Goal: Information Seeking & Learning: Find specific fact

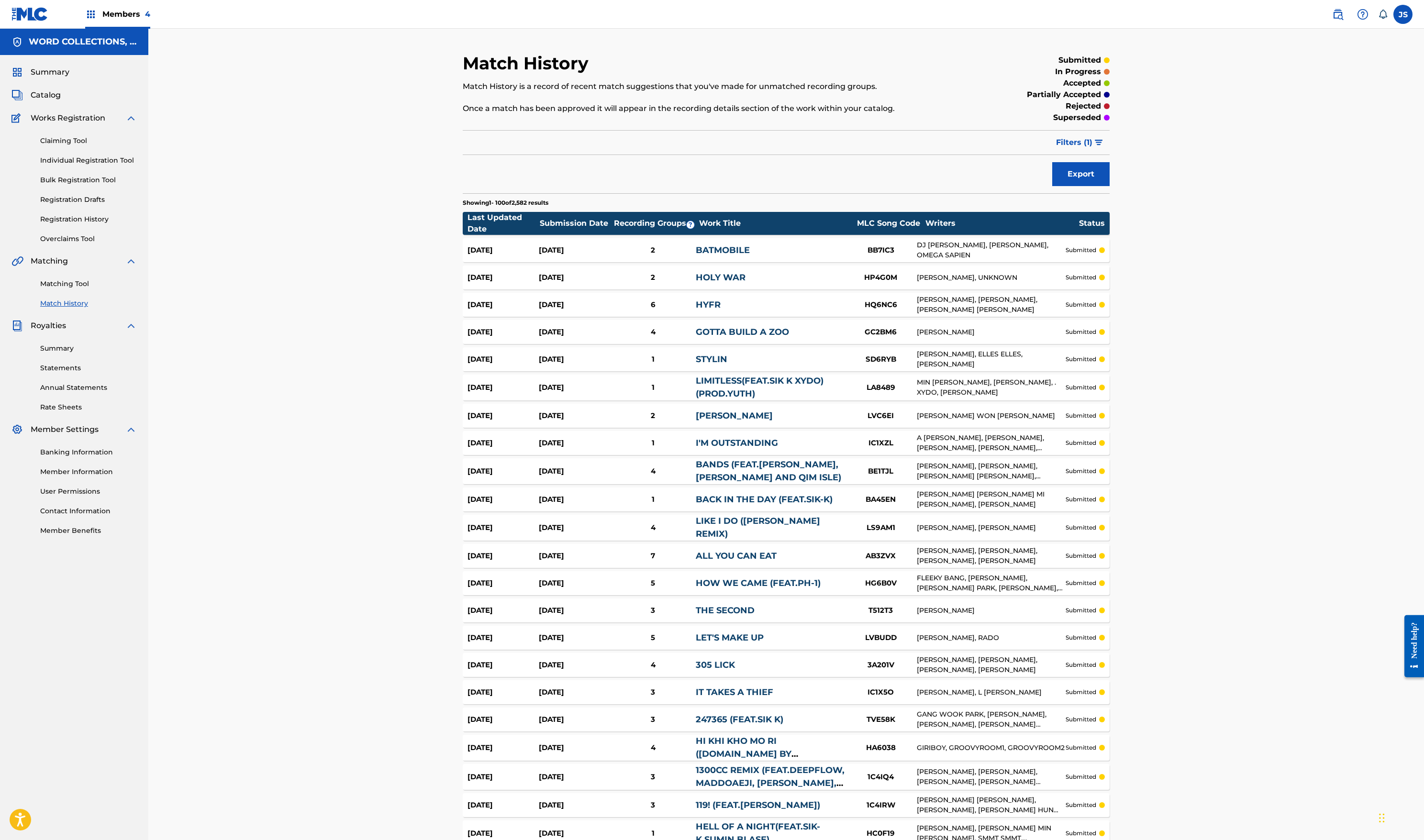
click at [36, 28] on link at bounding box center [30, 14] width 37 height 28
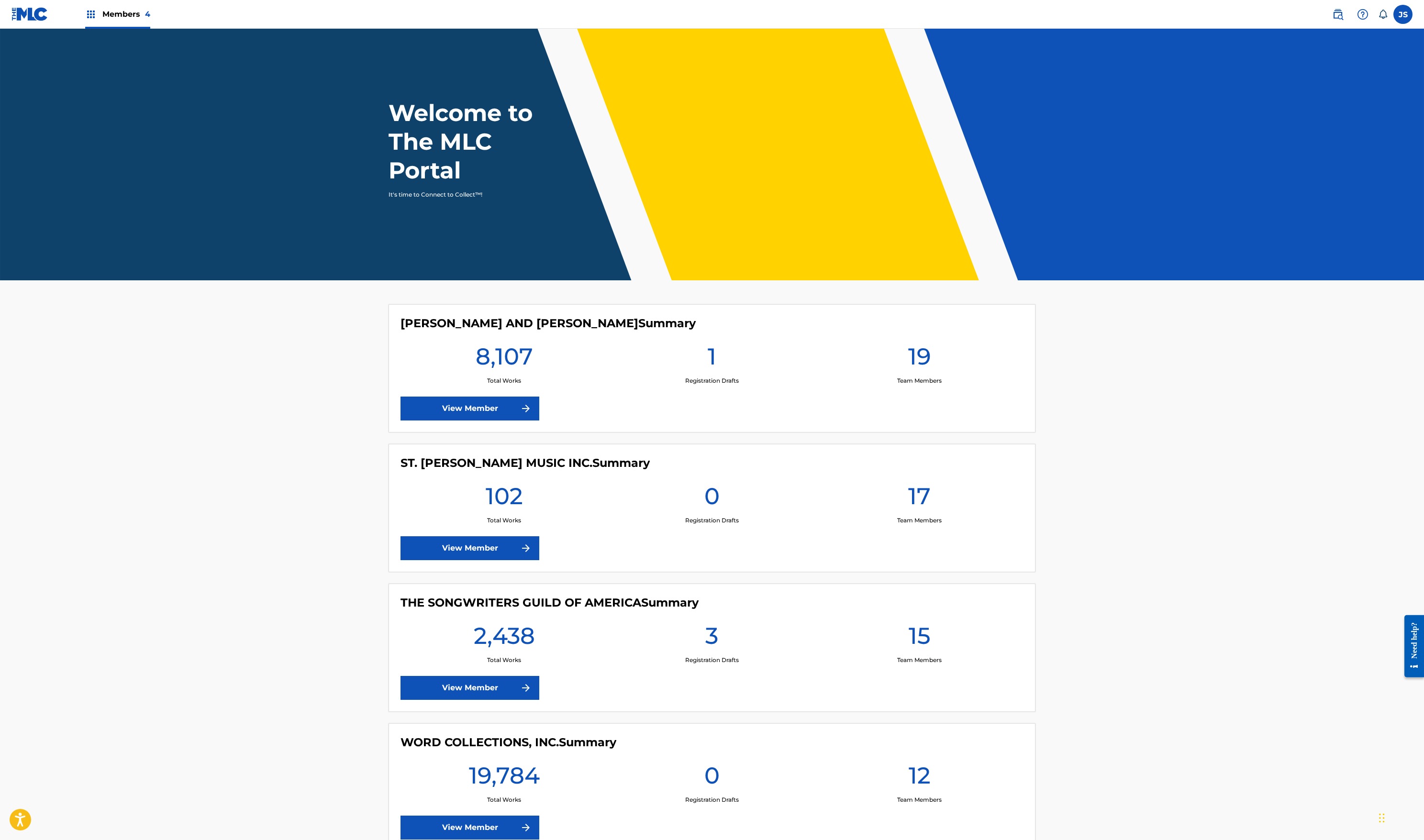
click at [1332, 20] on img at bounding box center [1338, 14] width 11 height 11
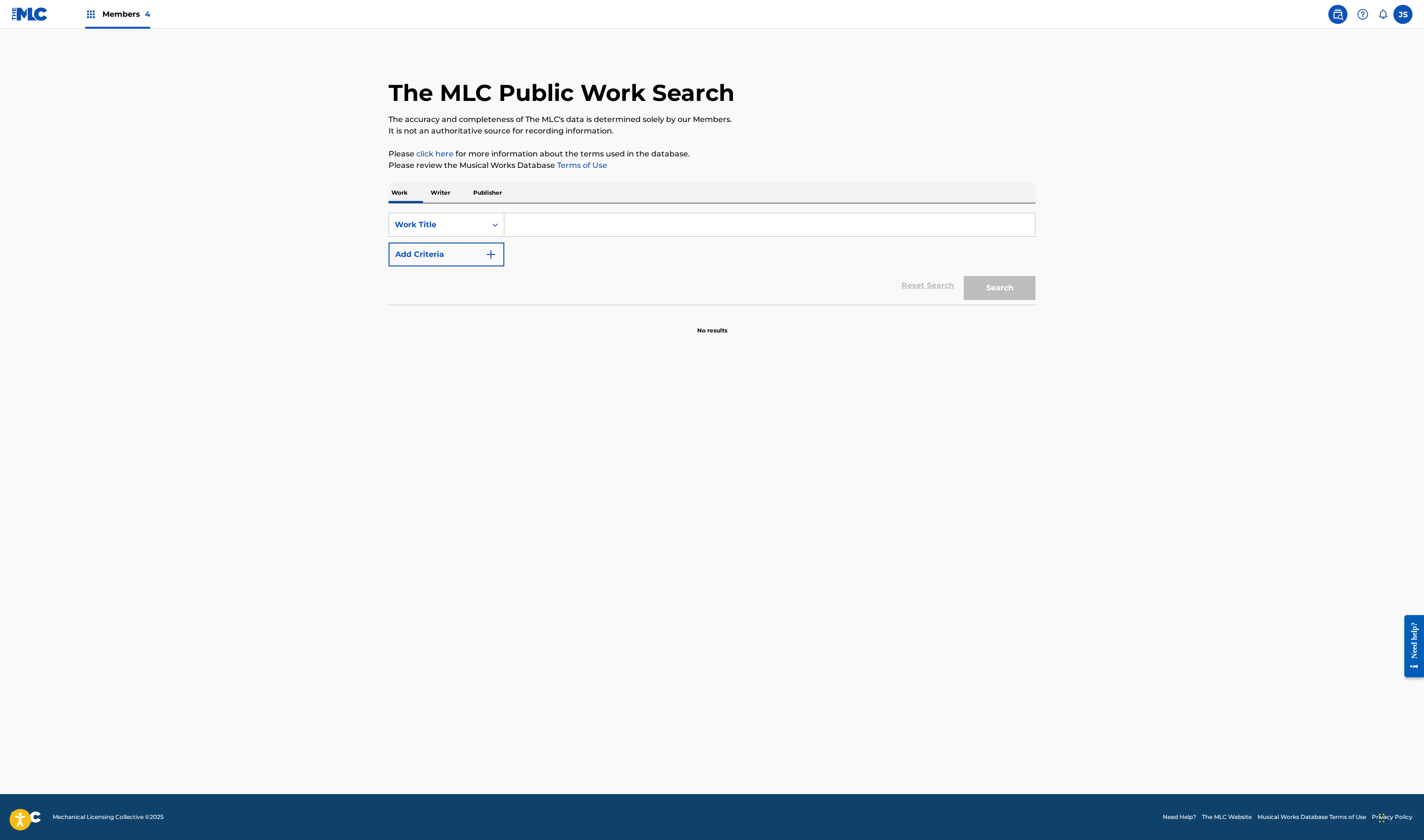
click at [504, 236] on input "Search Form" at bounding box center [770, 225] width 531 height 23
paste input "FLOWERS"
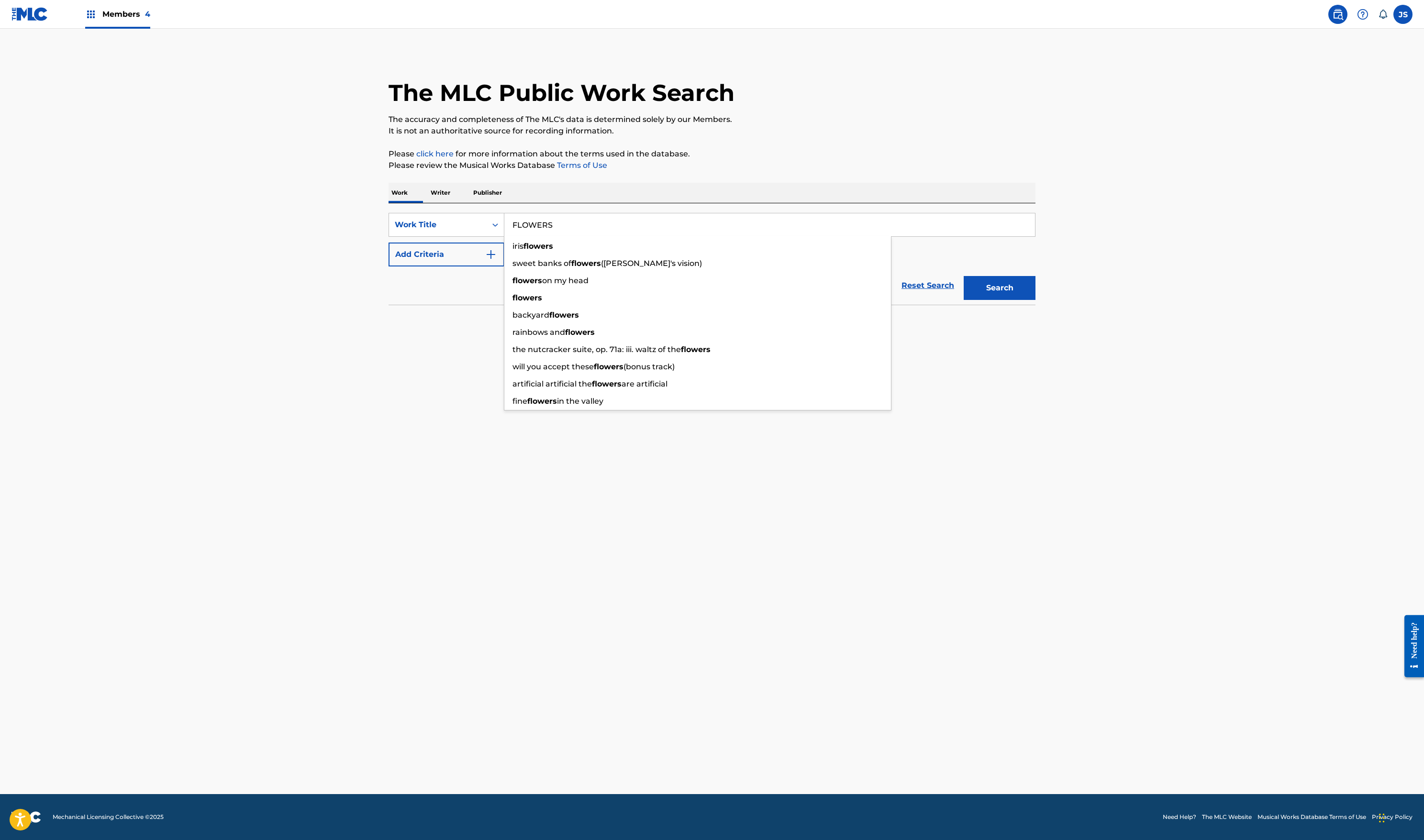
type input "FLOWERS"
click at [388, 266] on button "Add Criteria" at bounding box center [446, 254] width 116 height 24
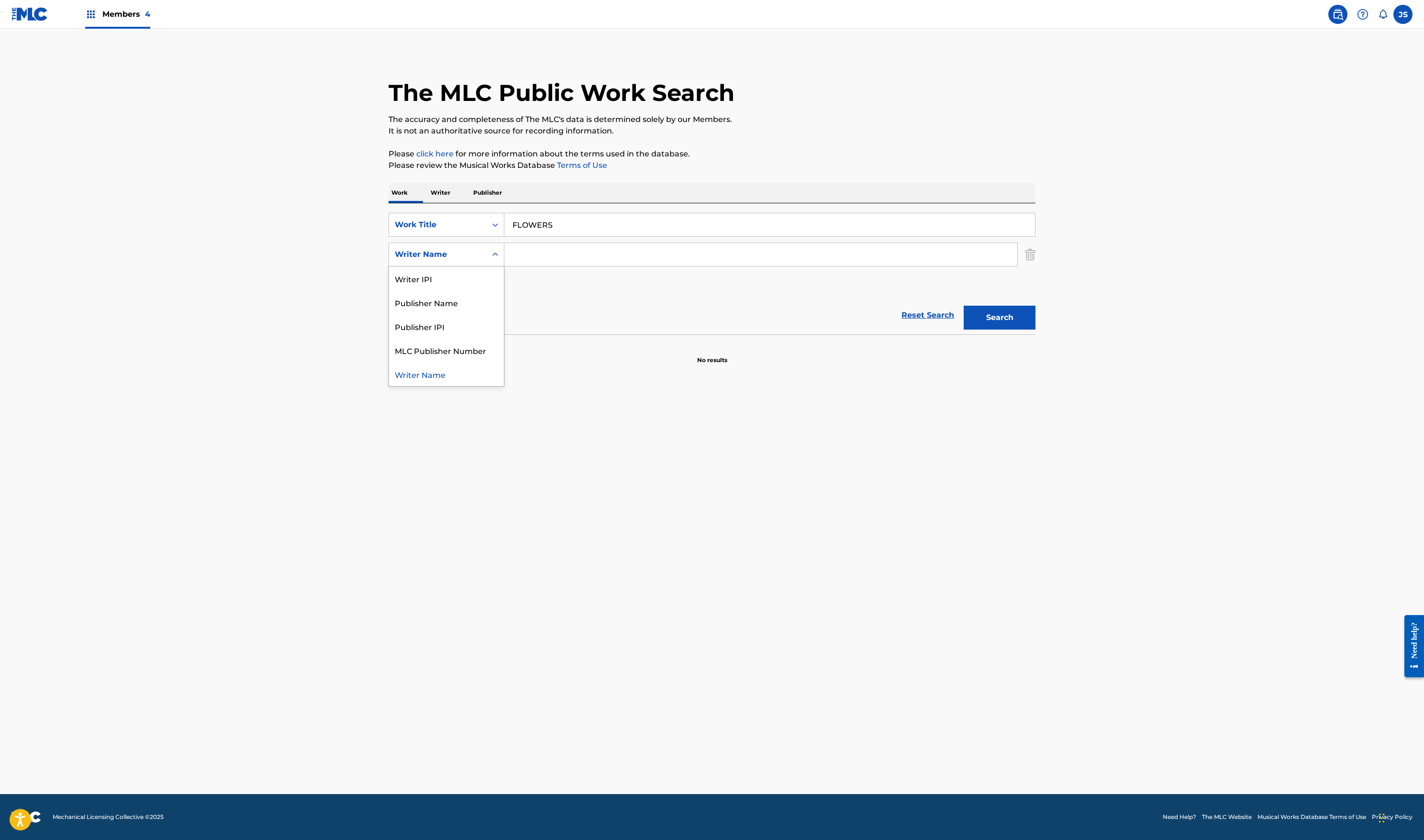
click at [395, 260] on div "Writer Name" at bounding box center [437, 254] width 86 height 11
click at [504, 266] on input "Search Form" at bounding box center [761, 254] width 513 height 23
type input "[PERSON_NAME]"
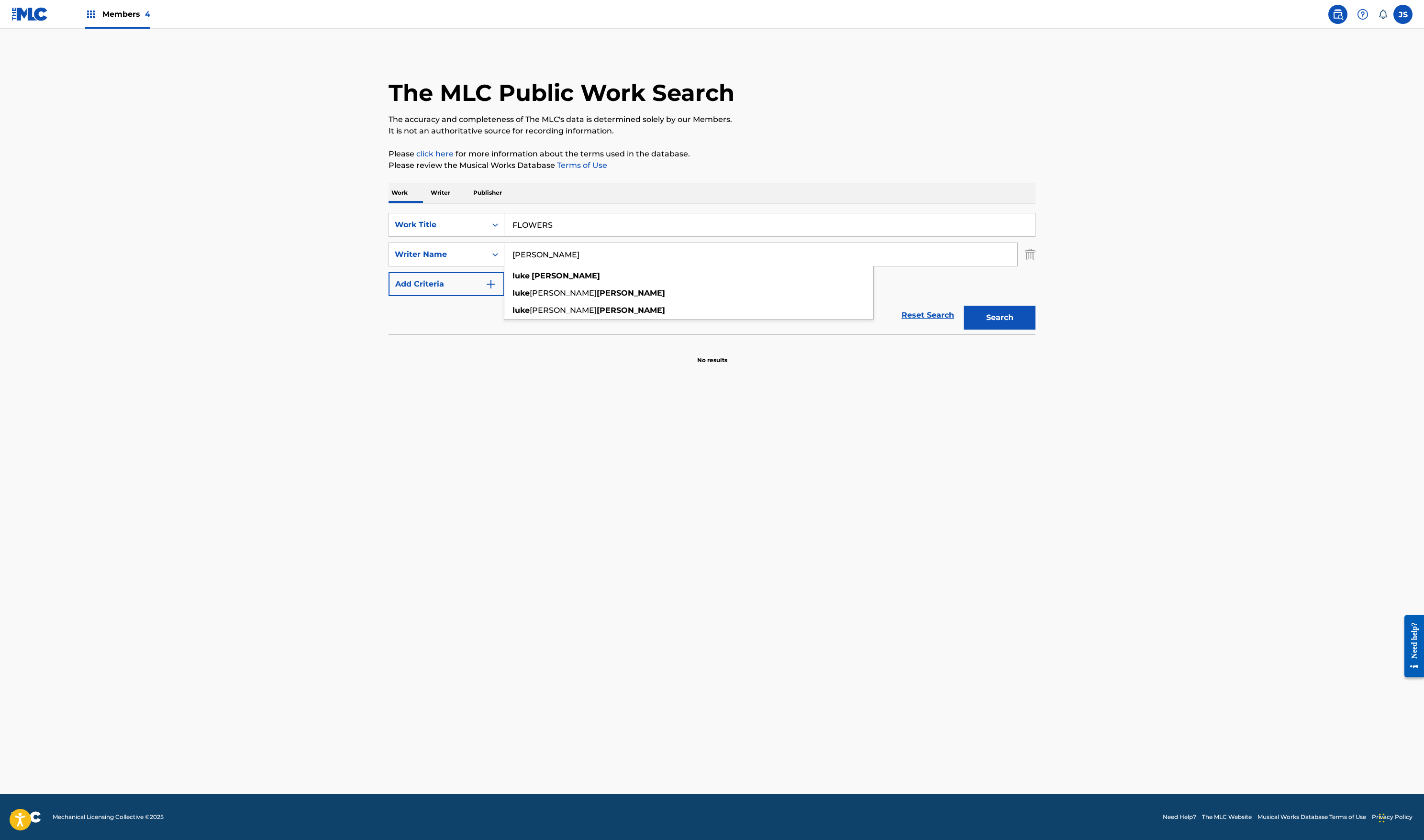
click at [1036, 330] on button "Search" at bounding box center [1000, 318] width 72 height 24
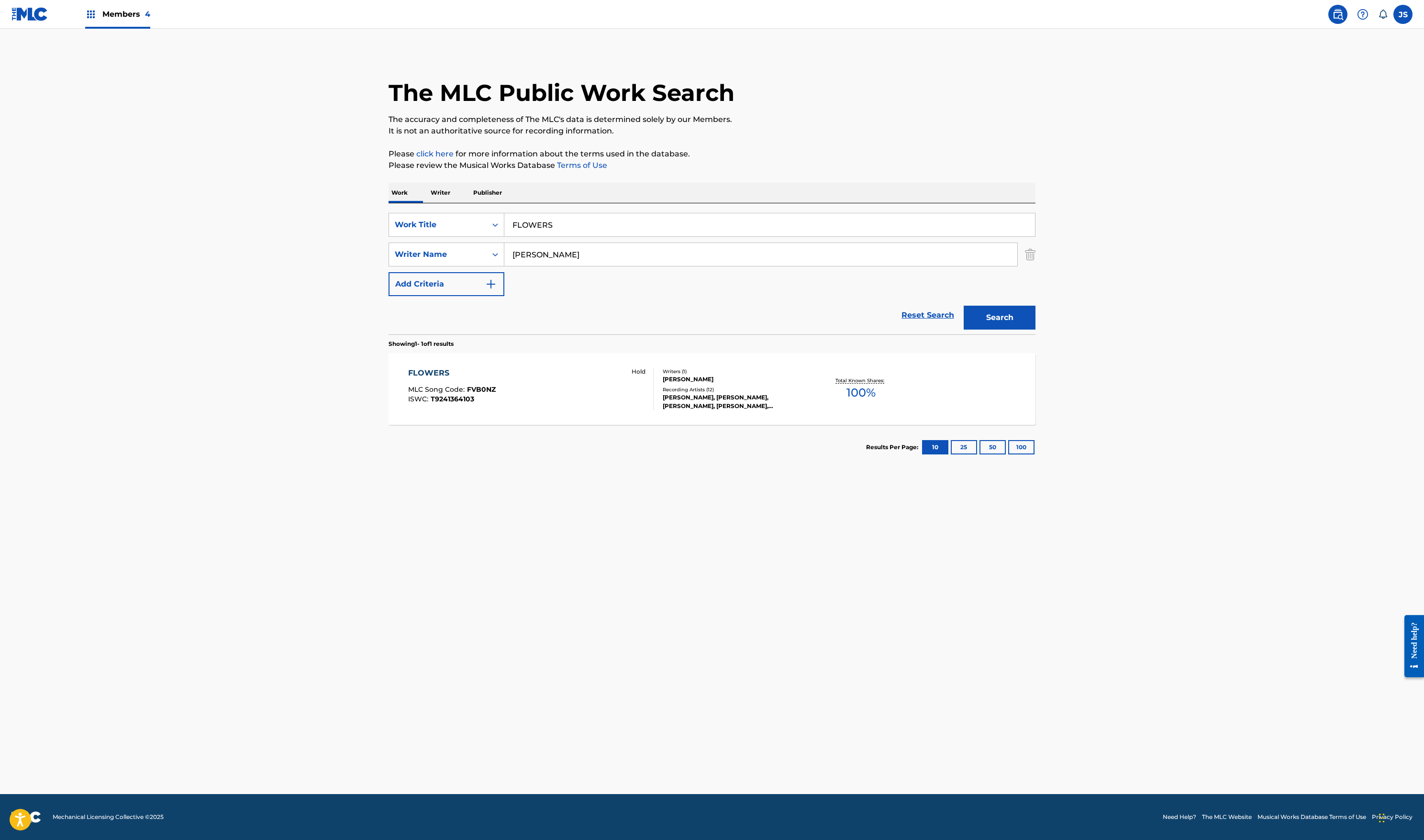
click at [663, 393] on div "Recording Artists ( 12 )" at bounding box center [735, 389] width 145 height 7
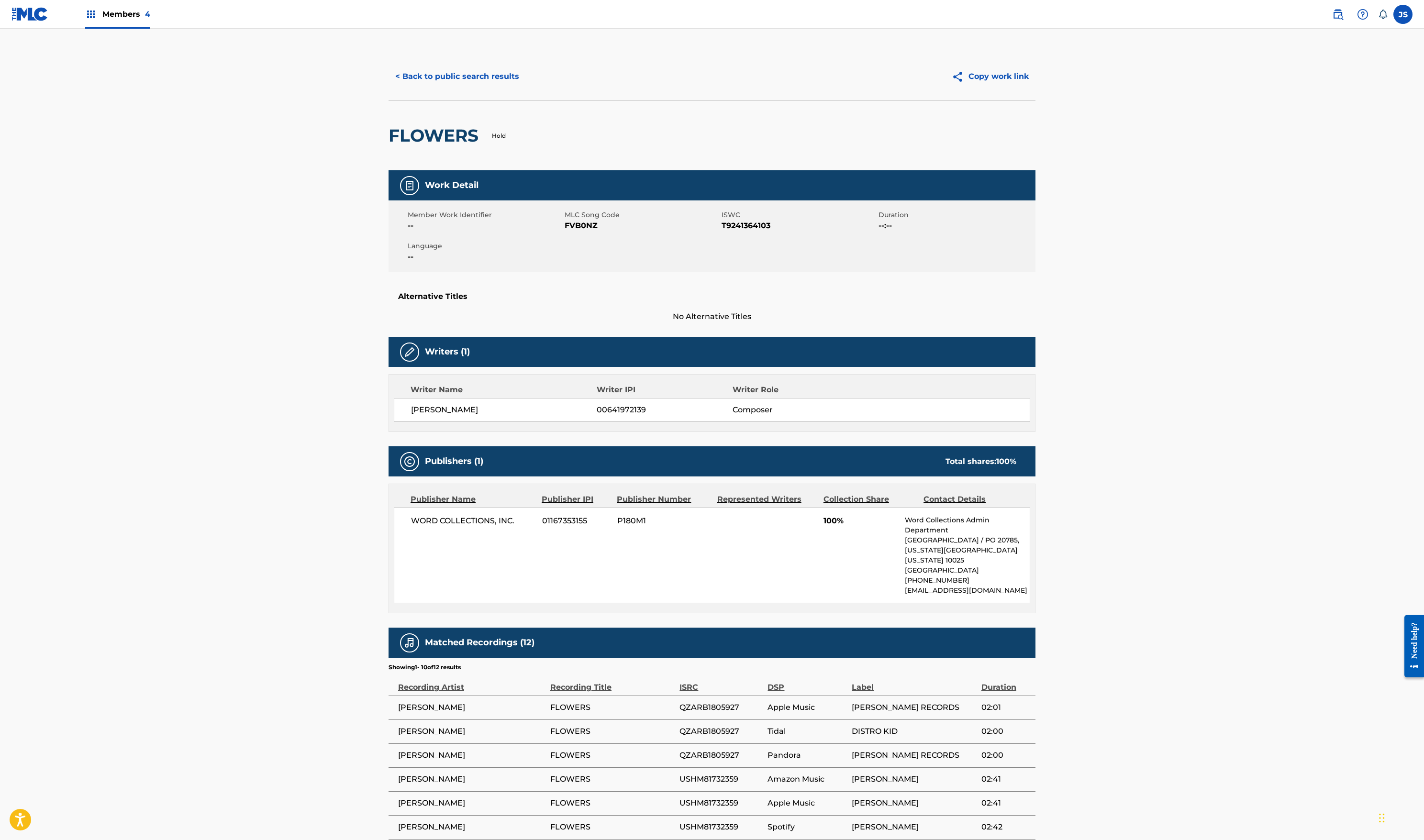
click at [35, 21] on img at bounding box center [30, 14] width 37 height 14
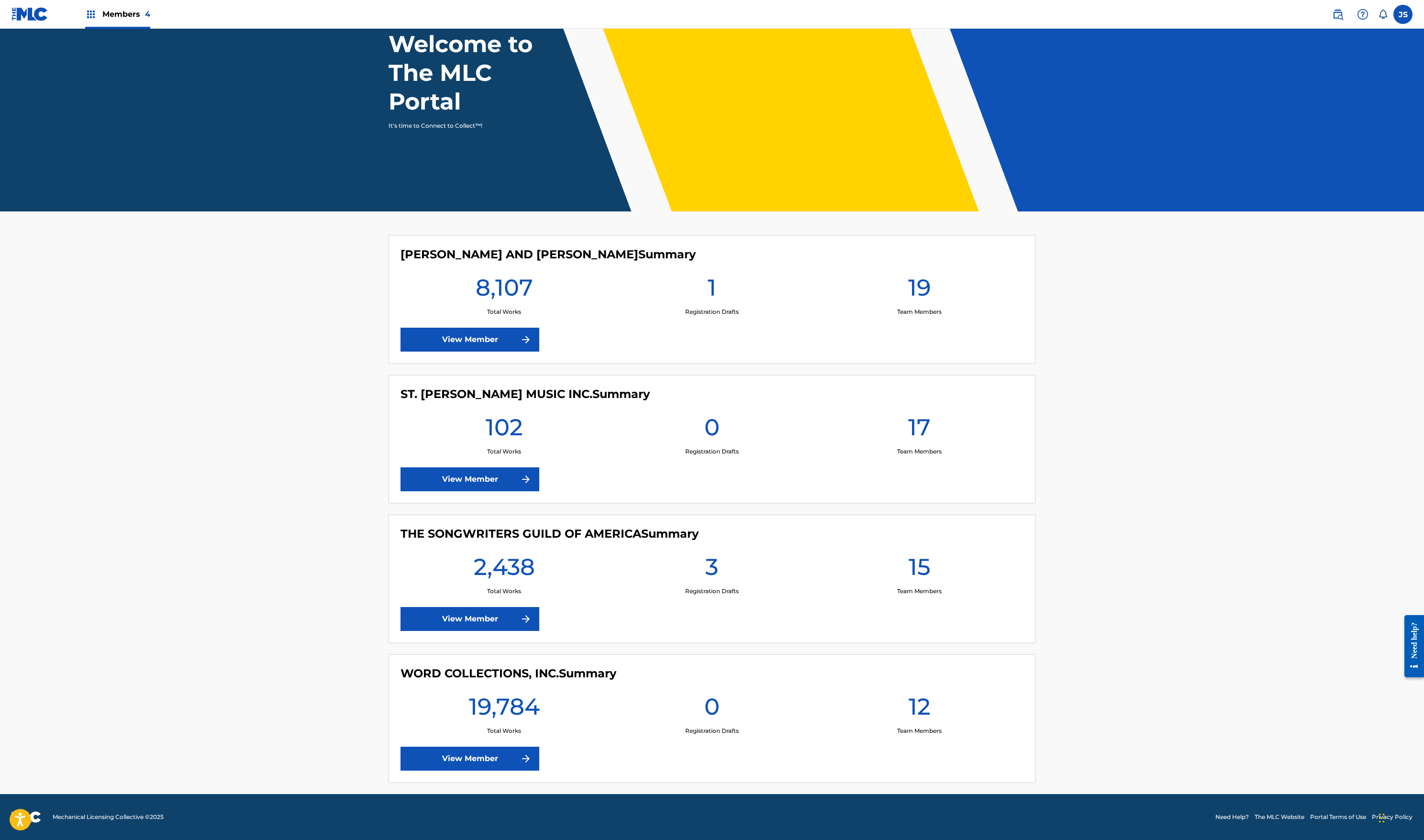
scroll to position [546, 0]
click at [400, 747] on link "View Member" at bounding box center [470, 759] width 139 height 24
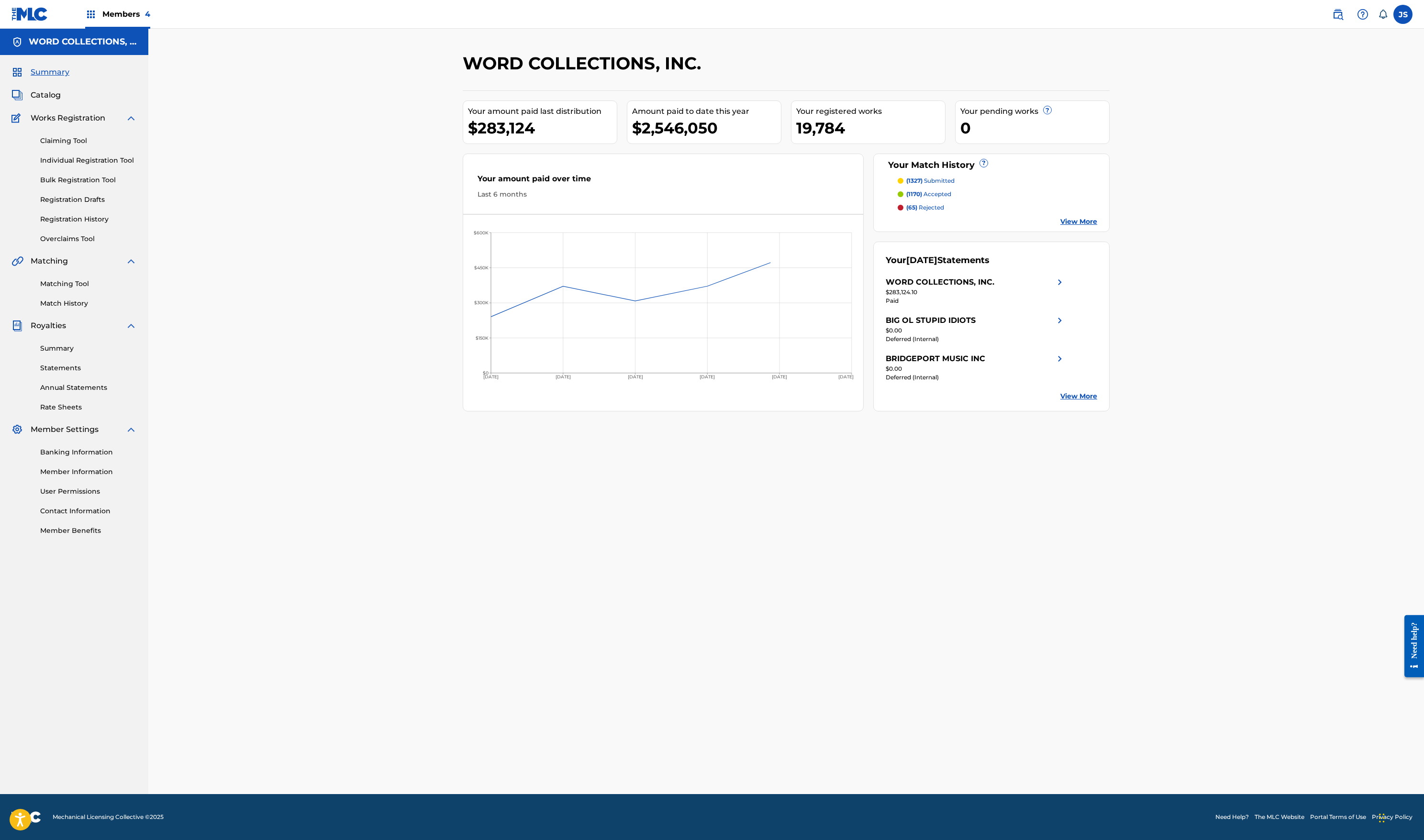
click at [107, 308] on div "Matching Tool Match History" at bounding box center [74, 287] width 125 height 42
click at [107, 289] on link "Matching Tool" at bounding box center [89, 284] width 97 height 10
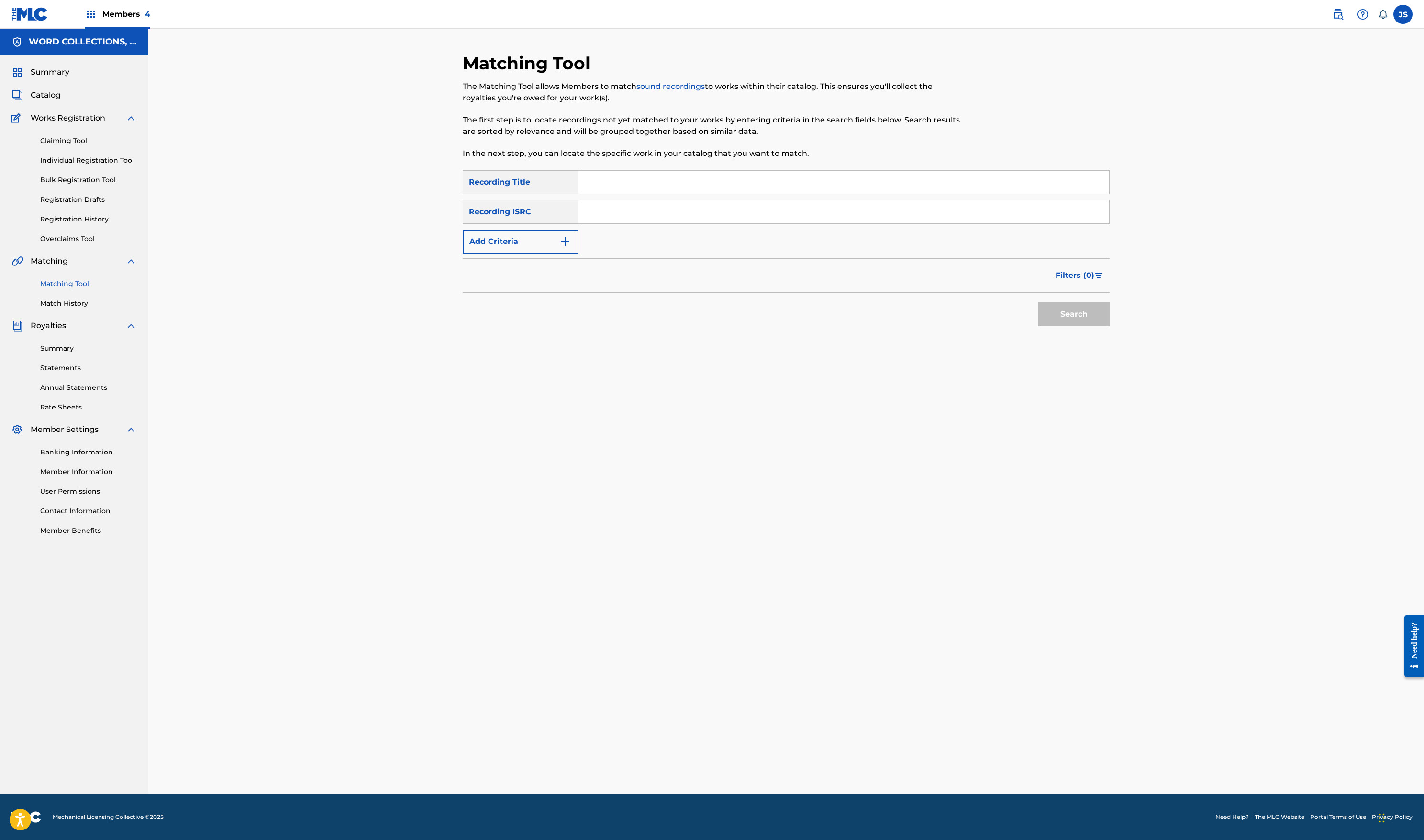
click at [463, 253] on button "Add Criteria" at bounding box center [520, 241] width 116 height 24
click at [463, 250] on div "Writer" at bounding box center [512, 241] width 97 height 18
click at [463, 277] on div "Recording Artist" at bounding box center [521, 265] width 115 height 24
click at [578, 253] on input "Search Form" at bounding box center [835, 241] width 513 height 23
type input "G-EAZY"
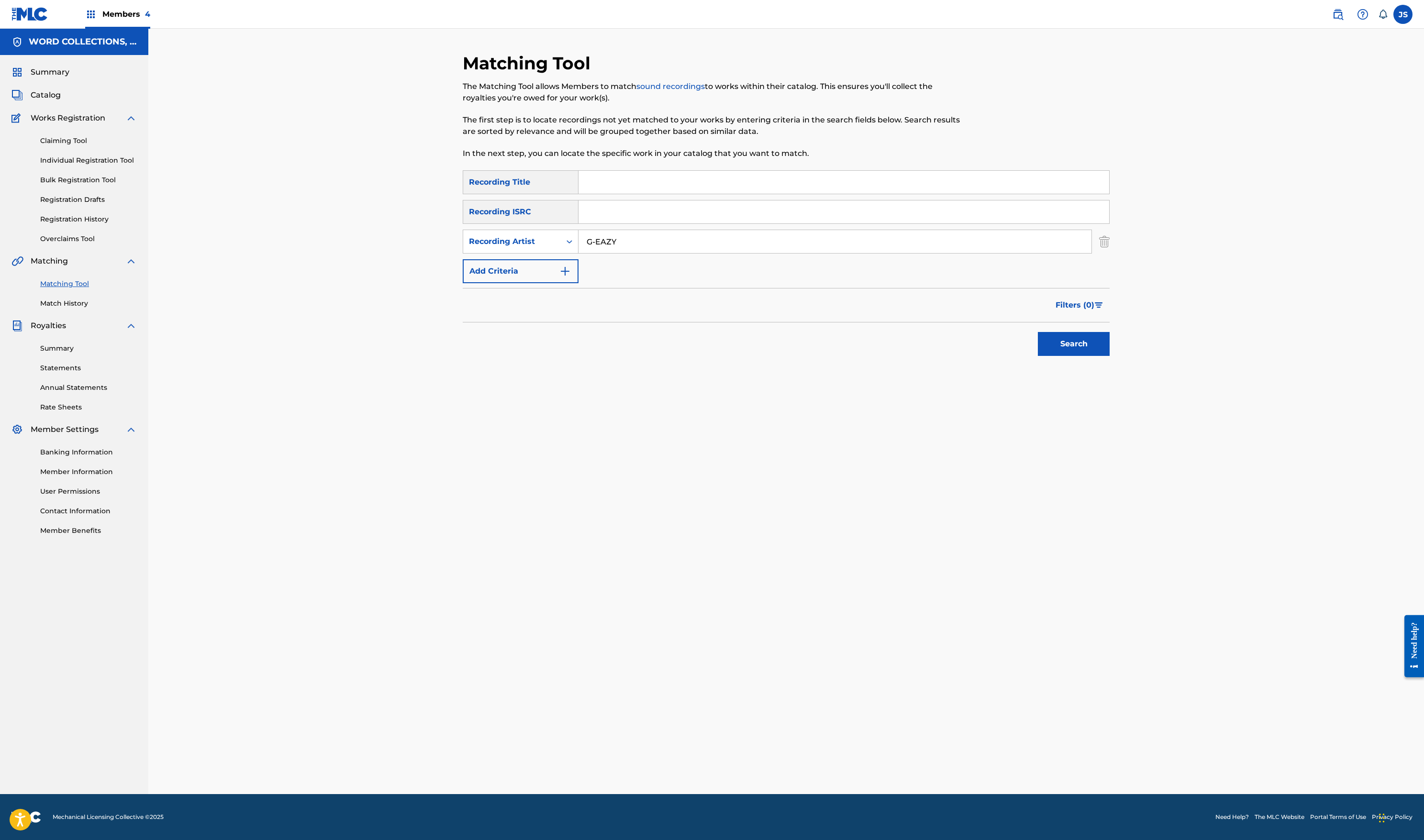
click at [1110, 356] on button "Search" at bounding box center [1074, 344] width 72 height 24
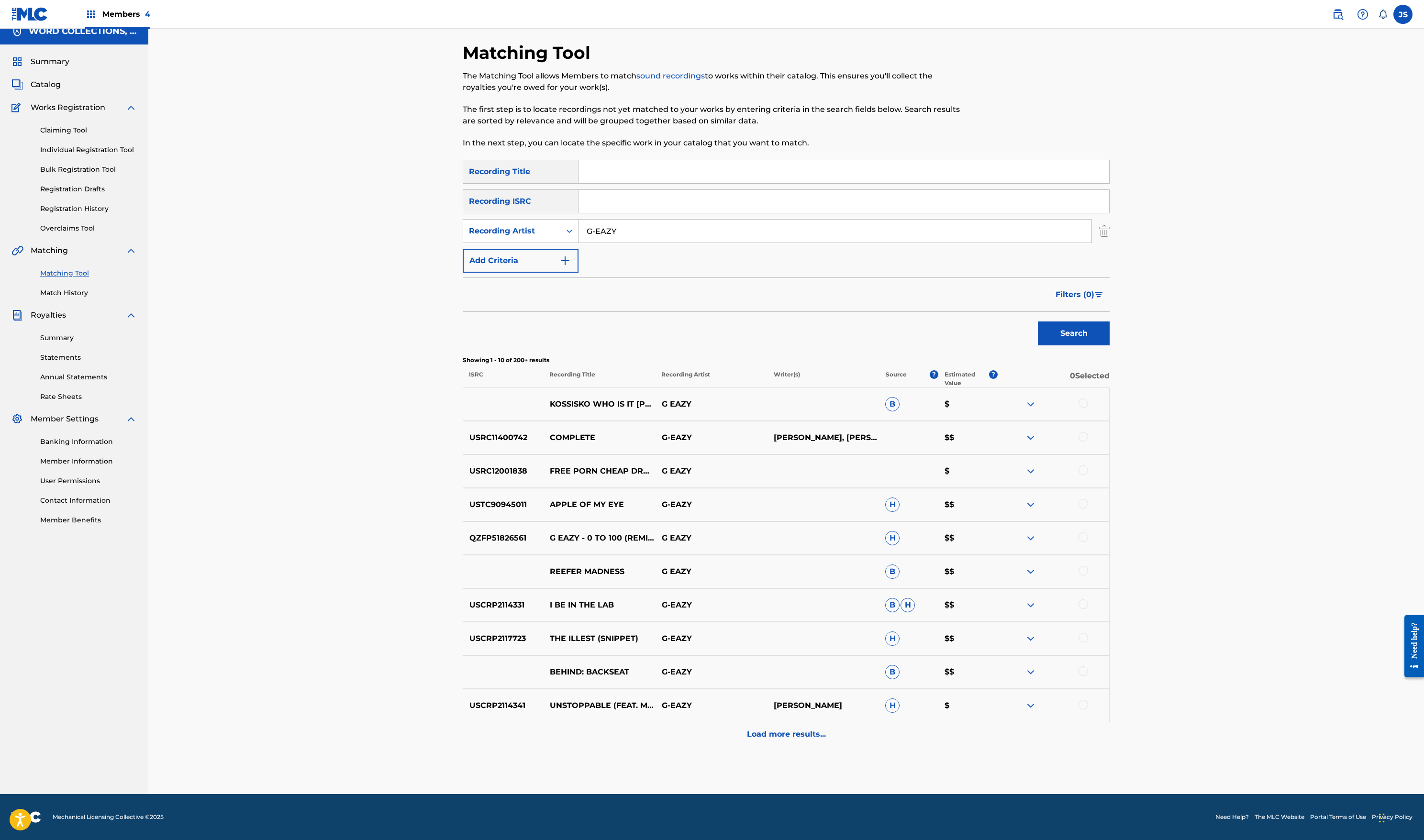
scroll to position [116, 0]
click at [1110, 307] on button "Filters ( 0 )" at bounding box center [1080, 295] width 60 height 24
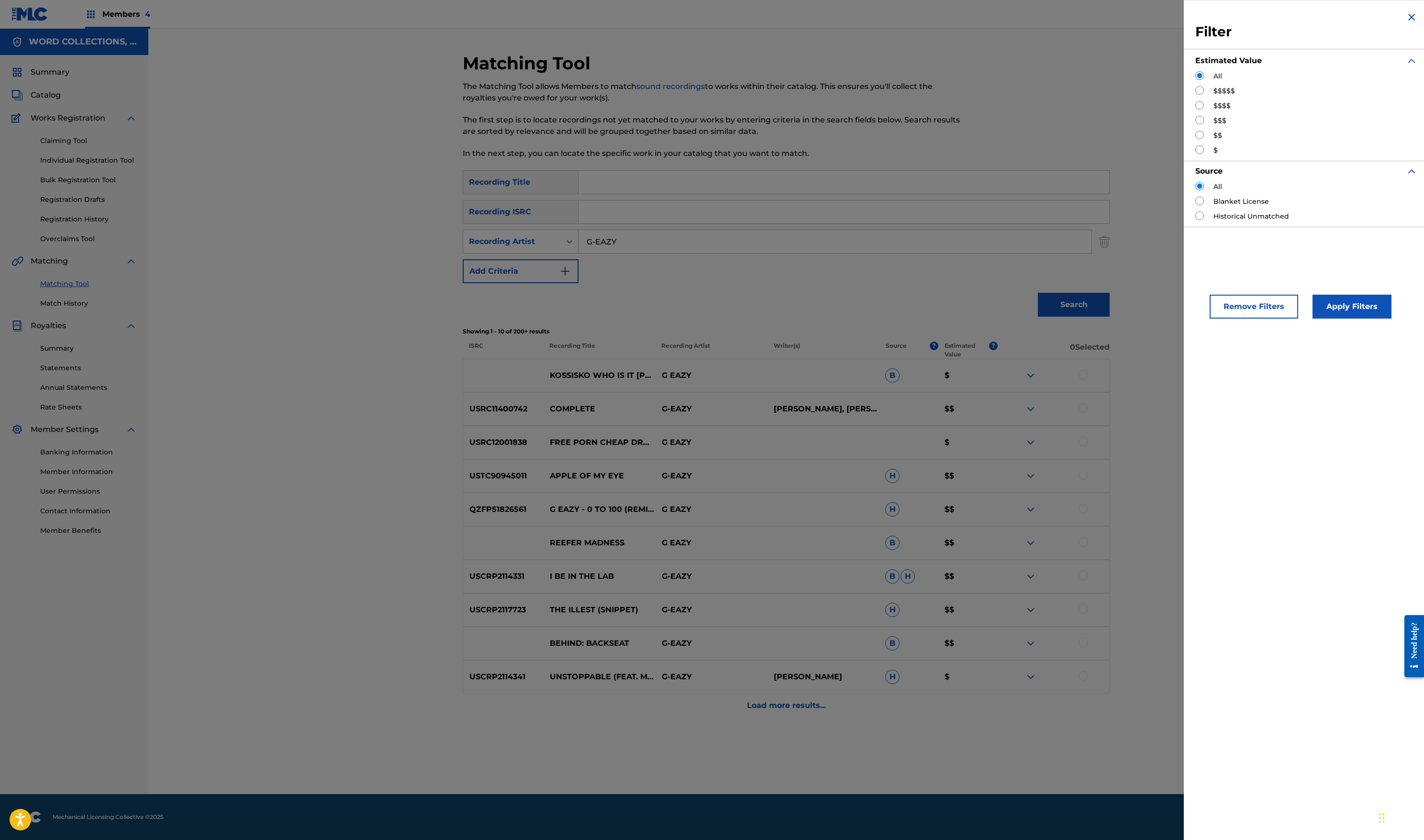
click at [1195, 96] on div "$$$$$" at bounding box center [1306, 91] width 222 height 10
click at [1195, 94] on input "Search Form" at bounding box center [1199, 90] width 9 height 9
radio input "true"
click at [1262, 330] on div "Remove Filters Apply Filters" at bounding box center [1306, 298] width 245 height 63
click at [1312, 319] on button "Apply Filters" at bounding box center [1352, 307] width 79 height 24
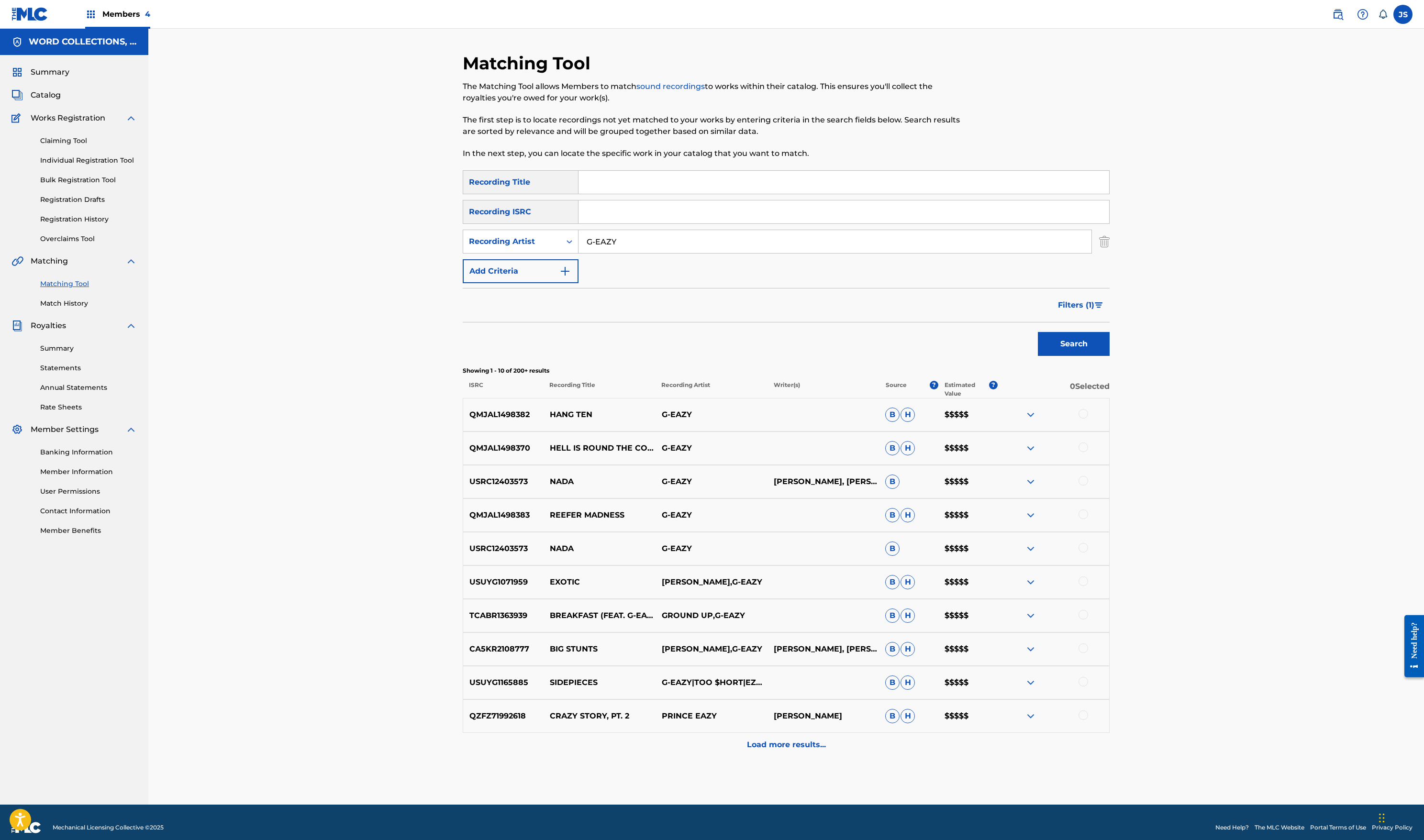
scroll to position [0, 0]
